Goal: Information Seeking & Learning: Learn about a topic

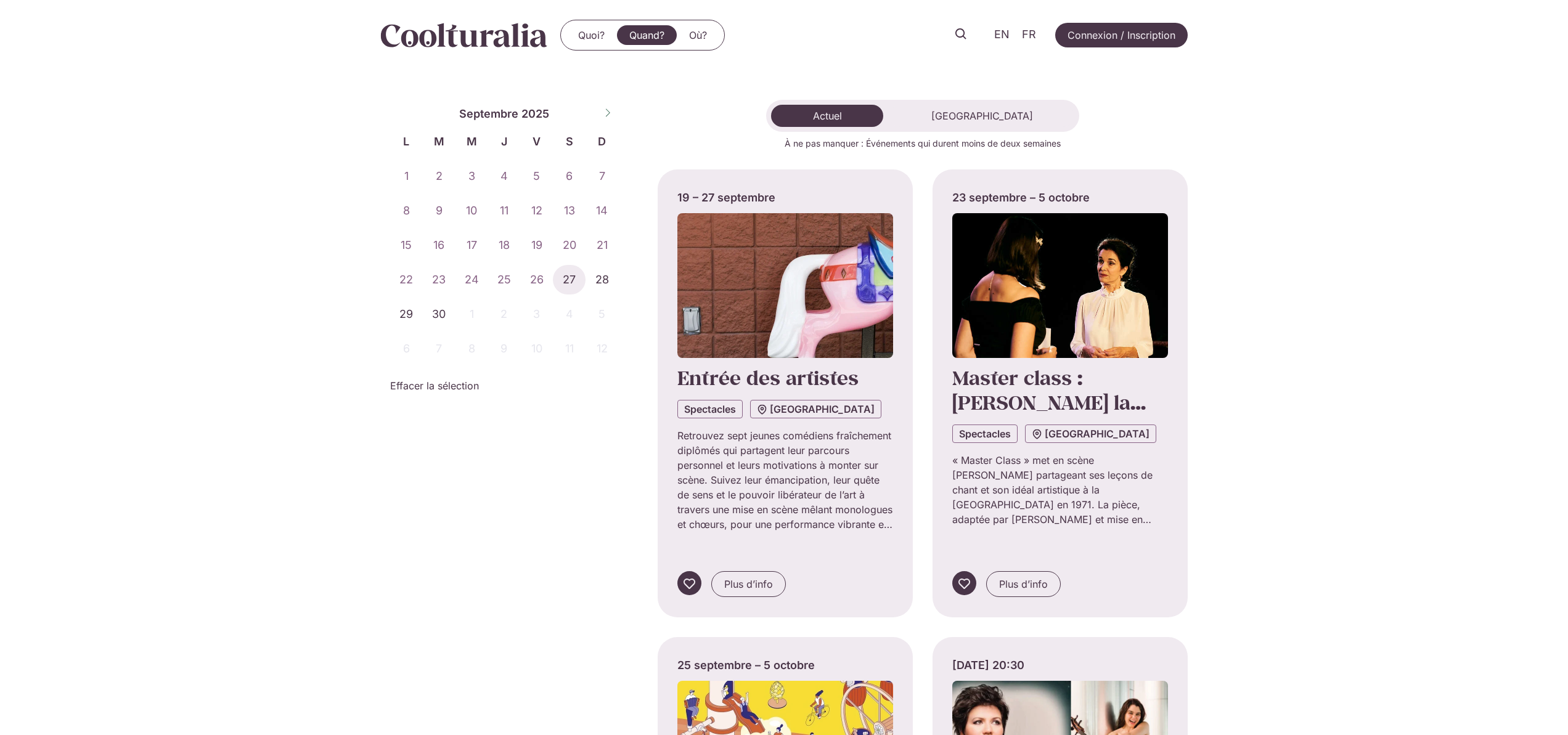
click at [645, 34] on link "Quand?" at bounding box center [647, 35] width 60 height 20
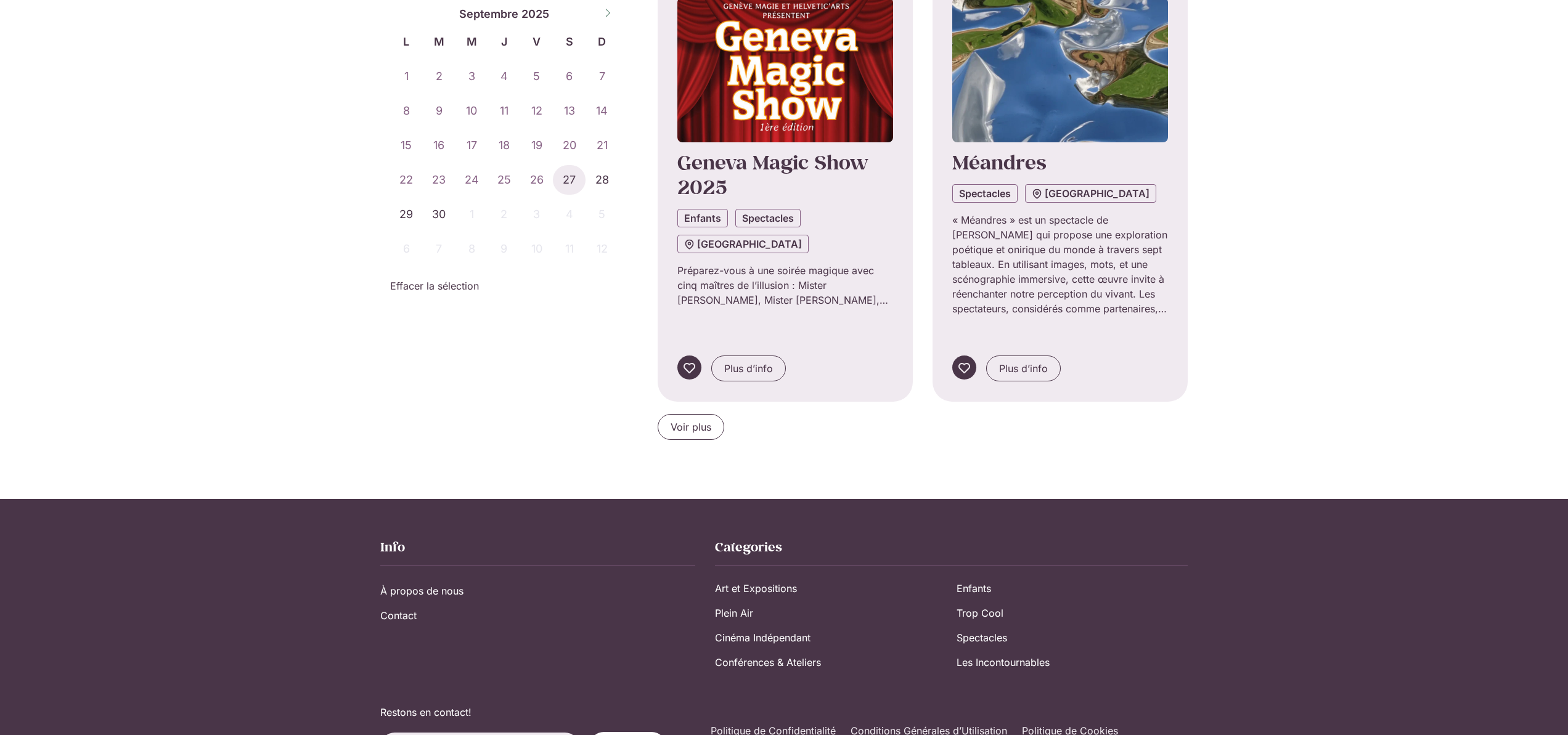
scroll to position [1155, 0]
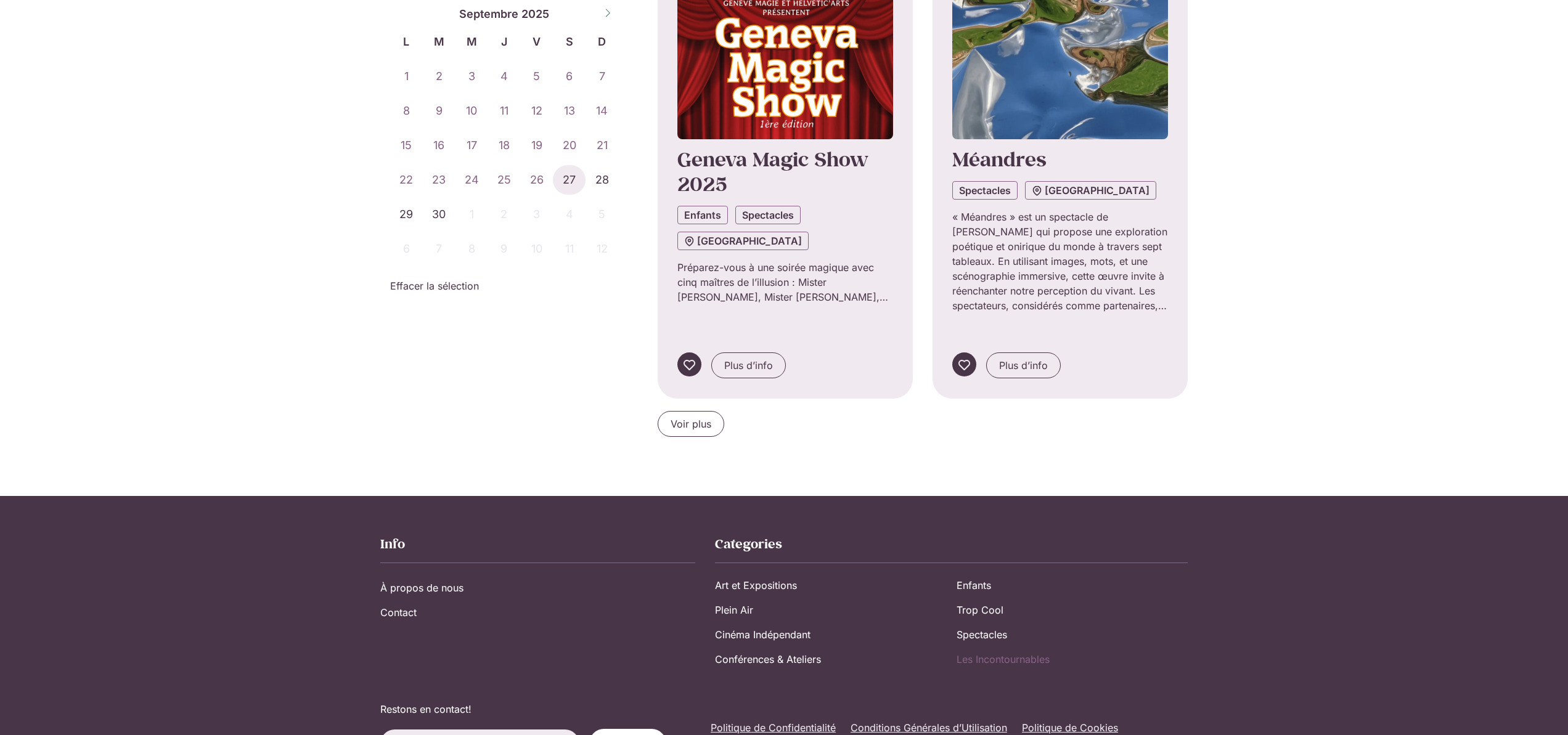
click at [988, 647] on link "Les Incontournables" at bounding box center [1071, 660] width 231 height 25
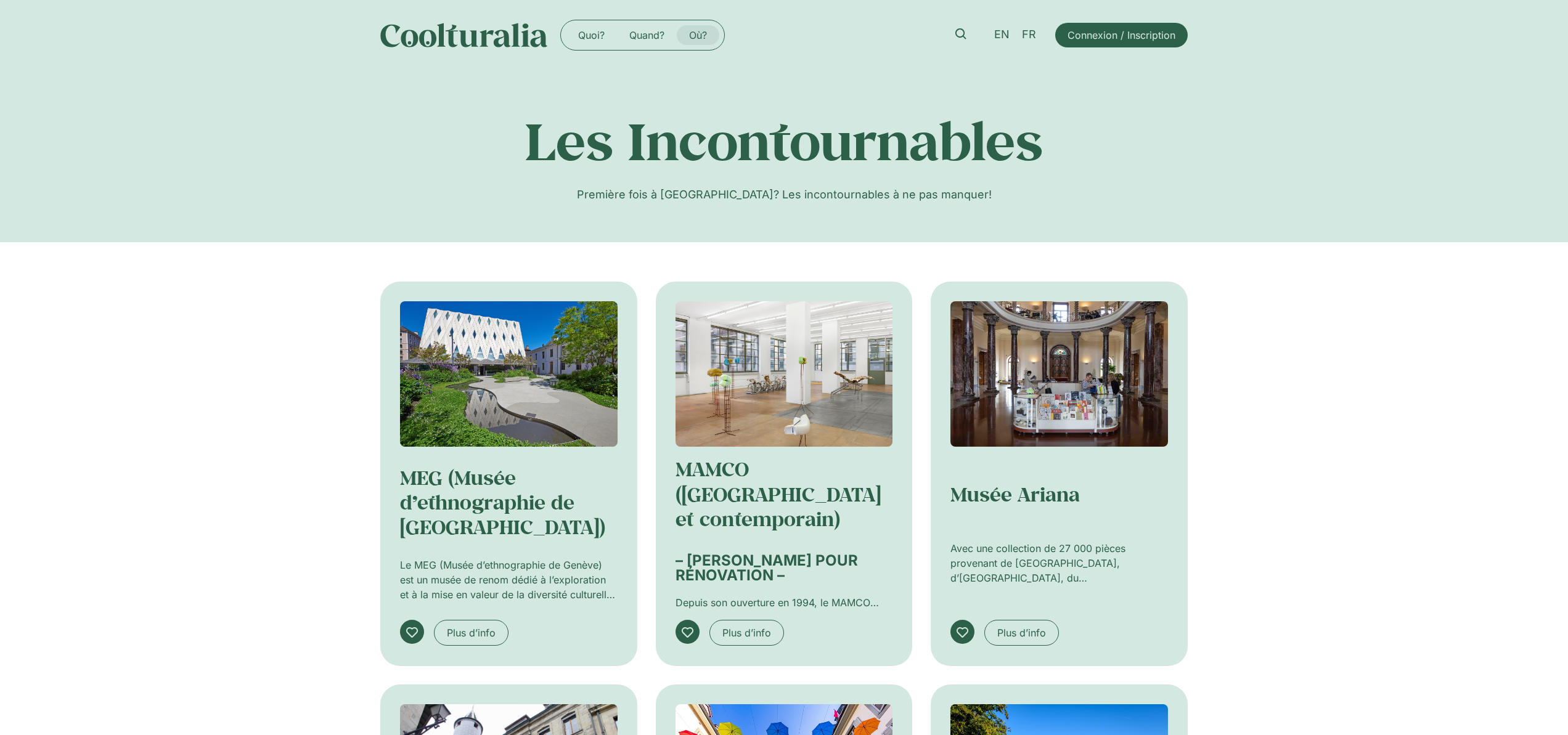
click at [700, 37] on link "Où?" at bounding box center [697, 35] width 43 height 20
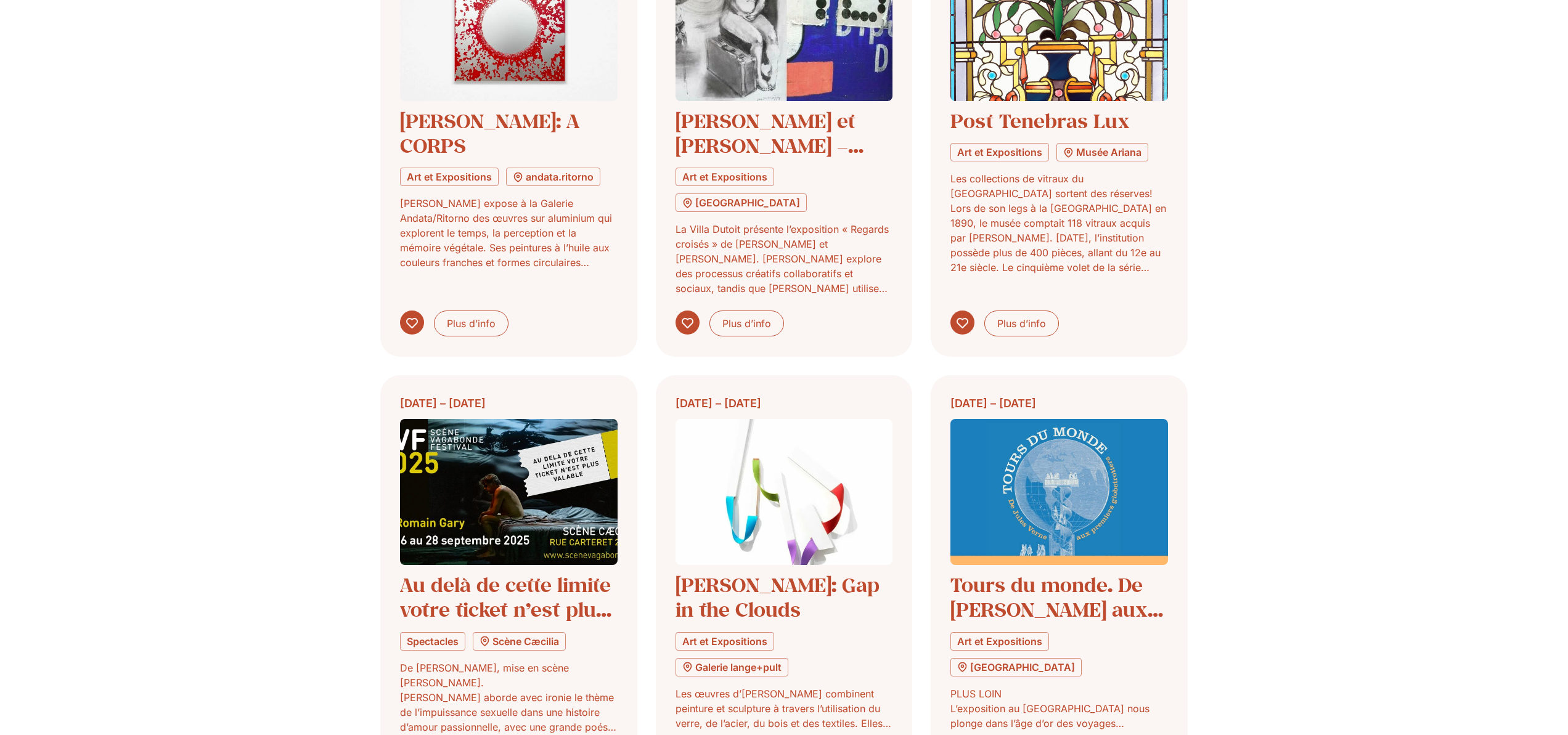
scroll to position [592, 0]
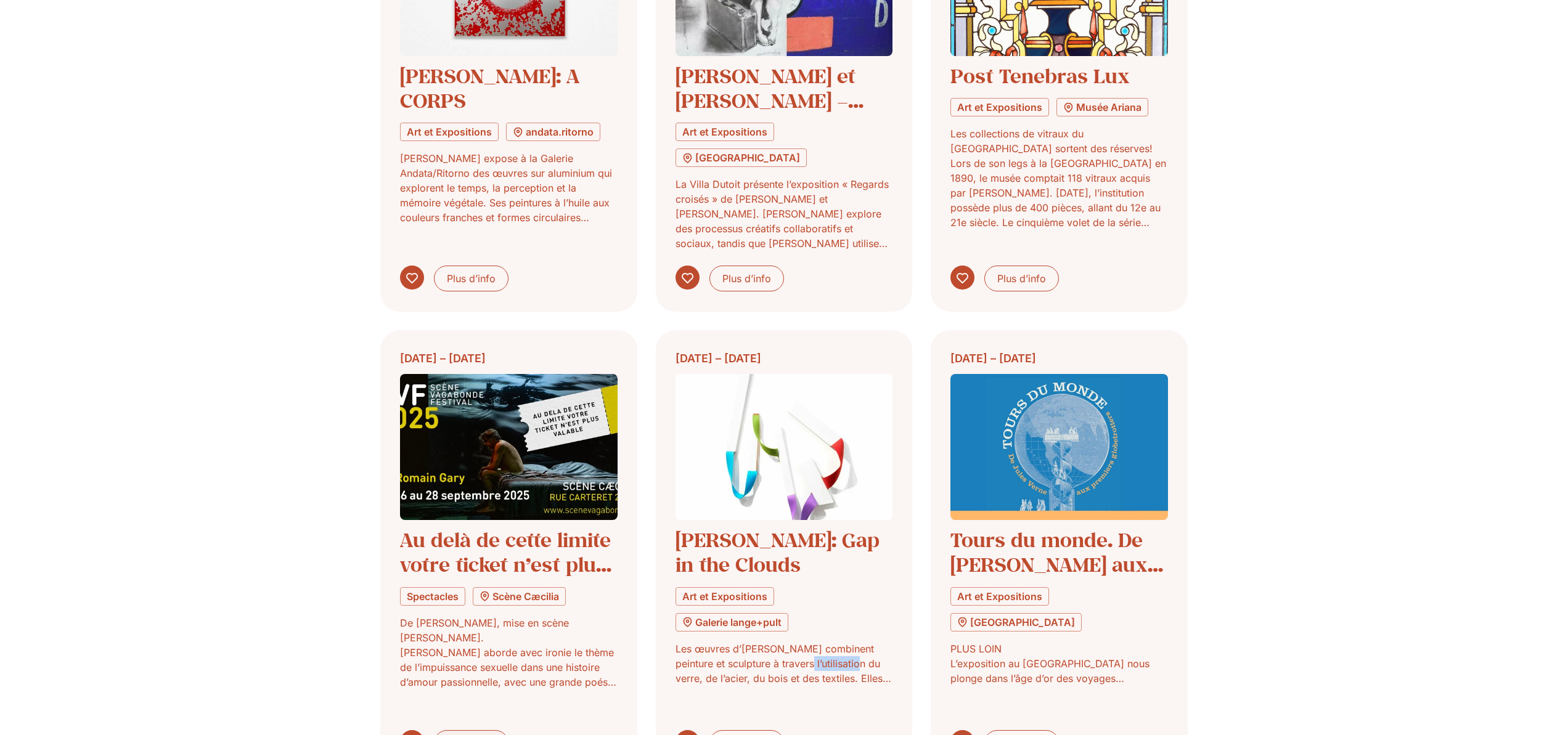
click at [476, 735] on span "Plus d’info" at bounding box center [471, 743] width 48 height 15
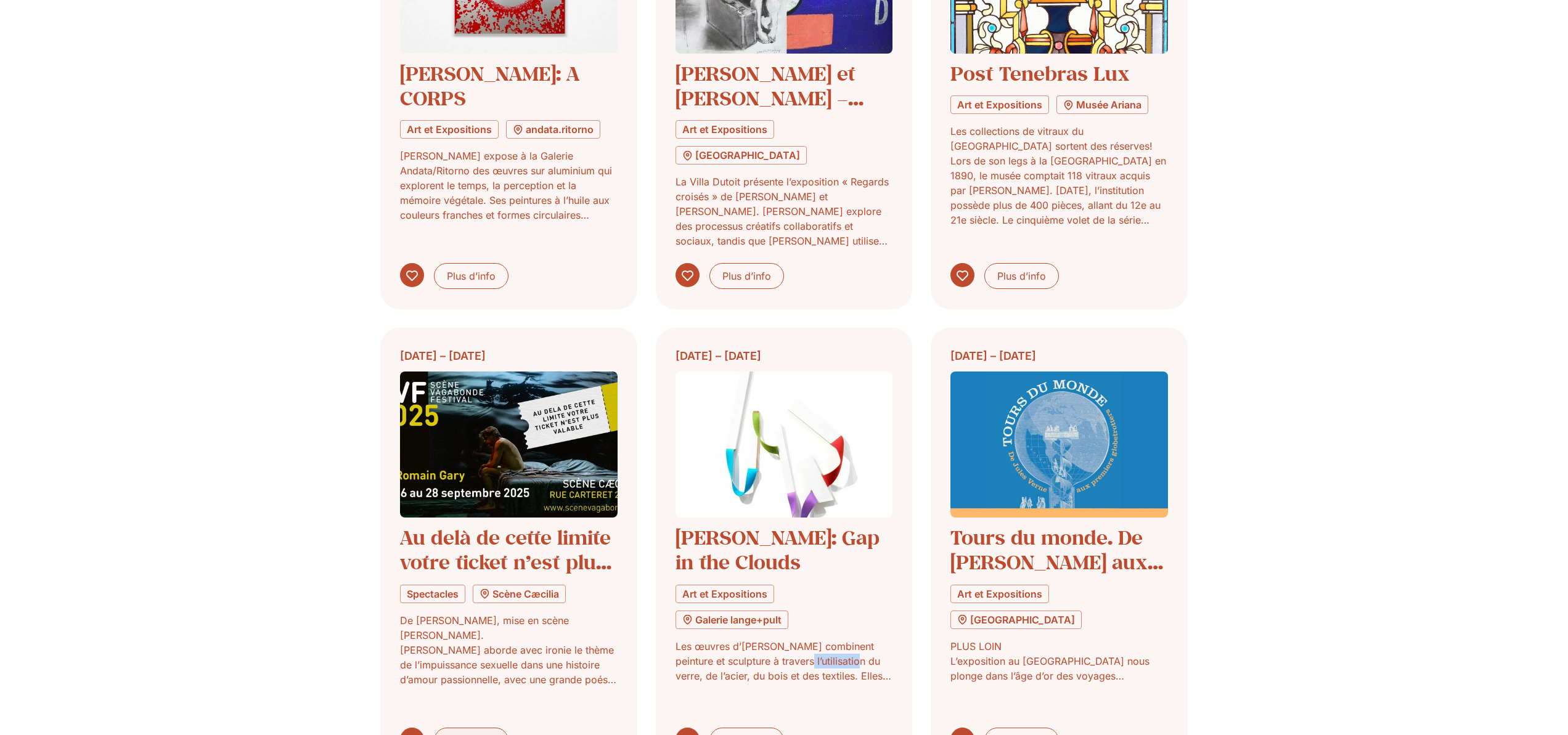
click at [476, 733] on span "Plus d’info" at bounding box center [471, 741] width 48 height 15
